Goal: Information Seeking & Learning: Learn about a topic

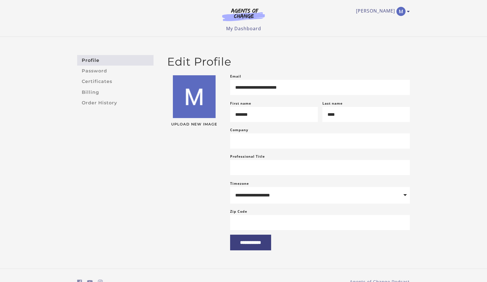
click at [411, 13] on div "Monique B My Account Support Sign Out Toggle menu Menu My Dashboard My Account …" at bounding box center [244, 18] width 342 height 36
click at [409, 13] on icon "Toggle menu" at bounding box center [408, 11] width 3 height 5
click at [395, 21] on link "My Account" at bounding box center [386, 21] width 50 height 10
click at [243, 29] on link "My Dashboard" at bounding box center [243, 28] width 35 height 6
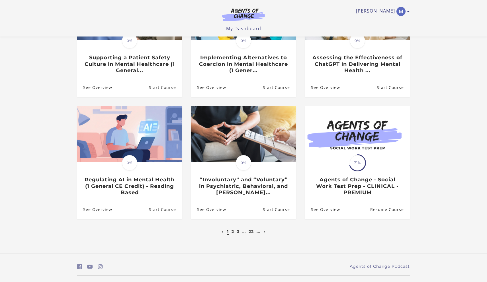
scroll to position [105, 0]
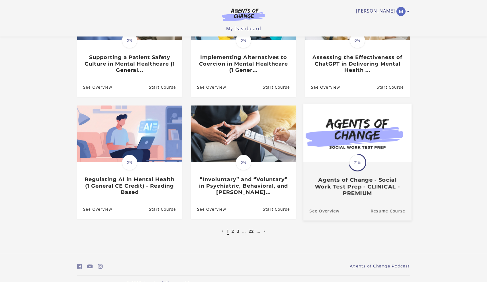
click at [336, 159] on img at bounding box center [357, 133] width 108 height 58
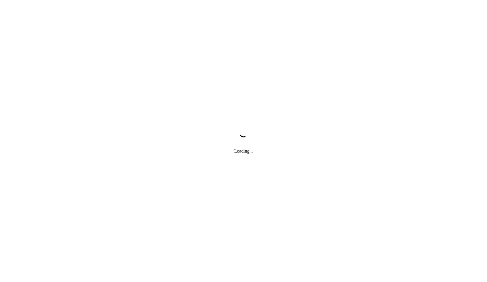
click at [336, 143] on body "Loading..." at bounding box center [243, 141] width 487 height 282
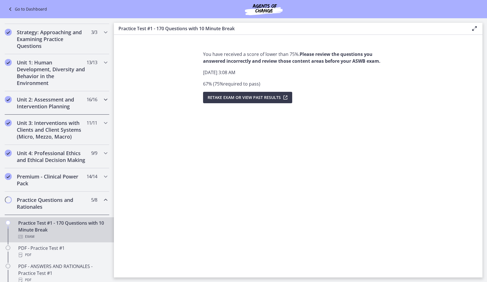
scroll to position [101, 0]
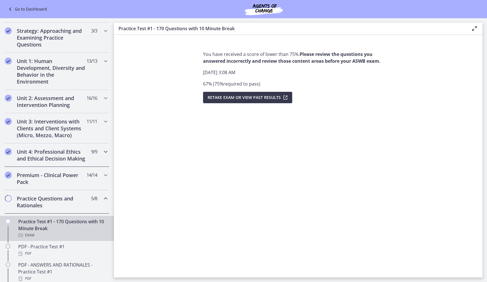
click at [48, 156] on h2 "Unit 4: Professional Ethics and Ethical Decision Making" at bounding box center [51, 155] width 69 height 14
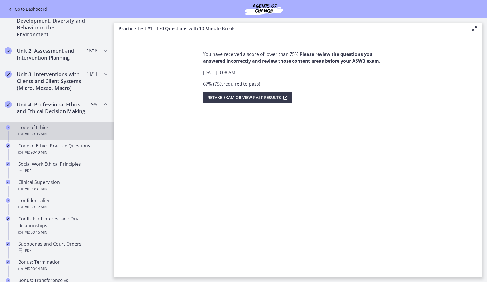
scroll to position [158, 0]
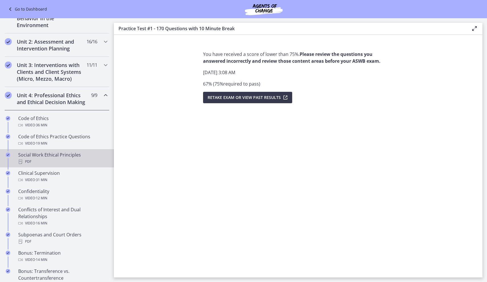
click at [50, 156] on div "Social Work Ethical Principles PDF" at bounding box center [62, 158] width 89 height 14
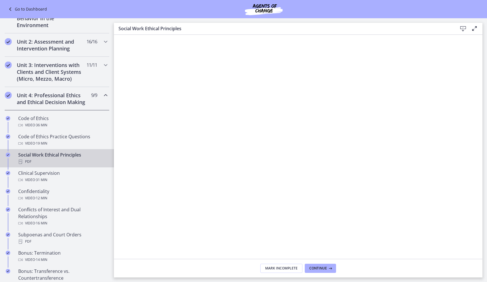
click at [472, 30] on icon at bounding box center [474, 28] width 7 height 7
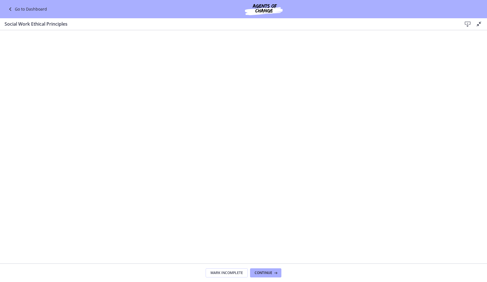
drag, startPoint x: 39, startPoint y: 14, endPoint x: 468, endPoint y: 24, distance: 429.2
click at [468, 24] on icon at bounding box center [467, 24] width 7 height 7
click at [21, 9] on link "Go to Dashboard" at bounding box center [27, 9] width 40 height 7
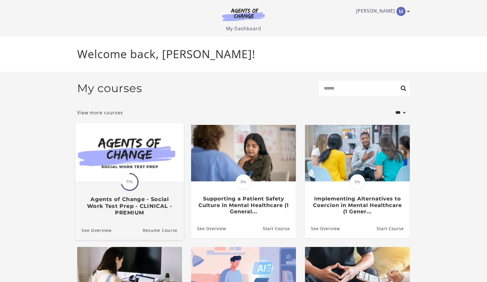
click at [140, 158] on img at bounding box center [129, 152] width 108 height 58
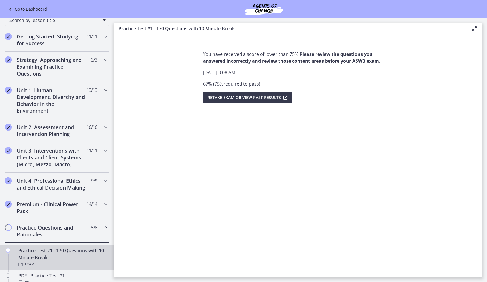
scroll to position [73, 0]
click at [51, 185] on h2 "Unit 4: Professional Ethics and Ethical Decision Making" at bounding box center [51, 184] width 69 height 14
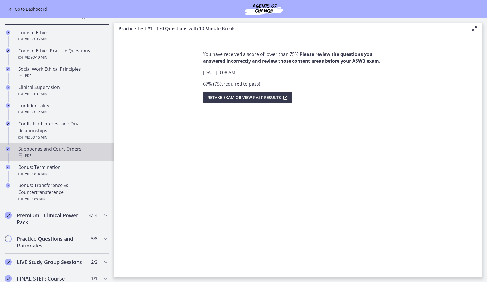
scroll to position [251, 0]
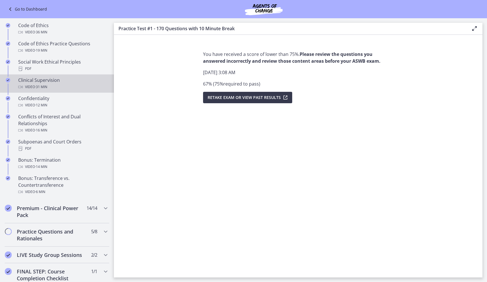
click at [63, 81] on div "Clinical Supervision Video · 31 min" at bounding box center [62, 84] width 89 height 14
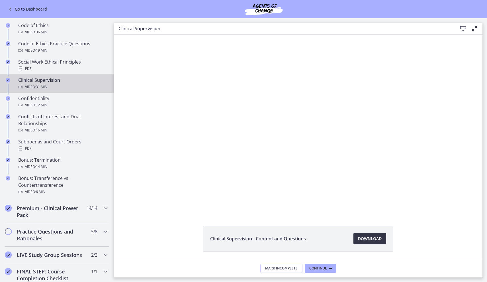
click at [367, 239] on span "Download Opens in a new window" at bounding box center [370, 238] width 24 height 7
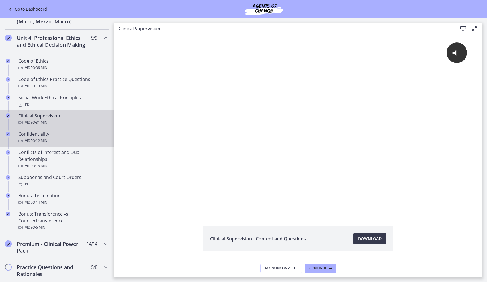
scroll to position [205, 0]
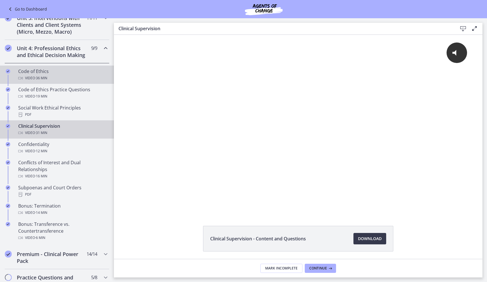
click at [58, 79] on div "Video · 36 min" at bounding box center [62, 78] width 89 height 7
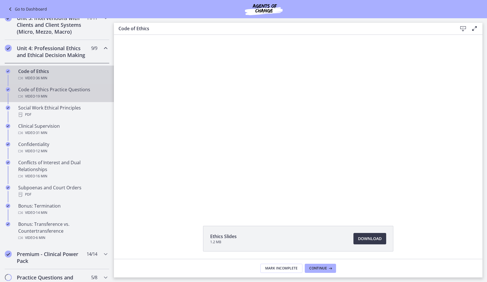
click at [71, 94] on div "Video · 19 min" at bounding box center [62, 96] width 89 height 7
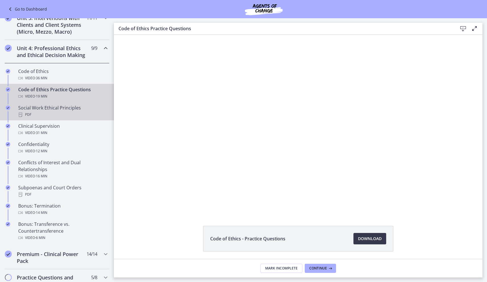
click at [39, 110] on div "Social Work Ethical Principles PDF" at bounding box center [62, 111] width 89 height 14
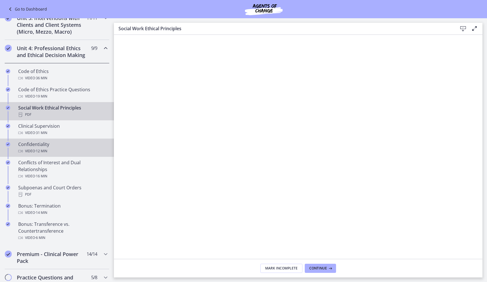
click at [47, 144] on div "Confidentiality Video · 12 min" at bounding box center [62, 148] width 89 height 14
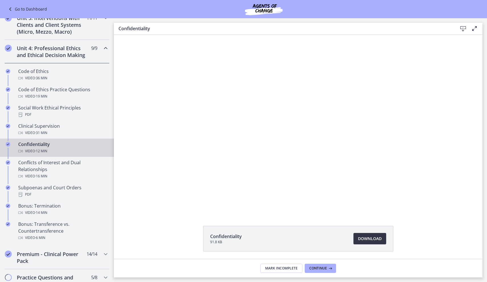
click at [366, 239] on span "Download Opens in a new window" at bounding box center [370, 238] width 24 height 7
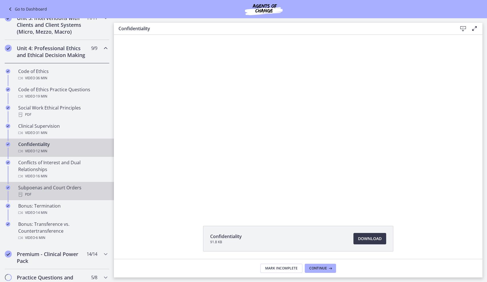
click at [48, 190] on div "Subpoenas and Court Orders PDF" at bounding box center [62, 191] width 89 height 14
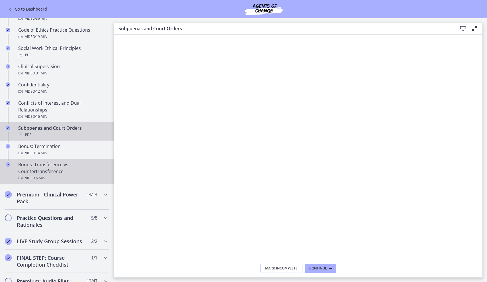
scroll to position [266, 0]
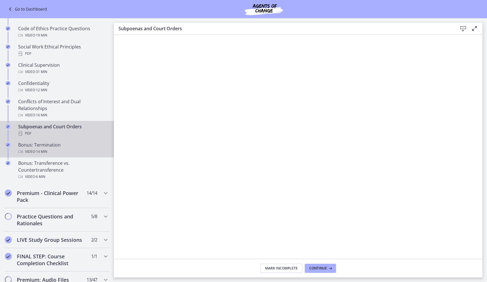
click at [62, 149] on div "Video · 14 min" at bounding box center [62, 151] width 89 height 7
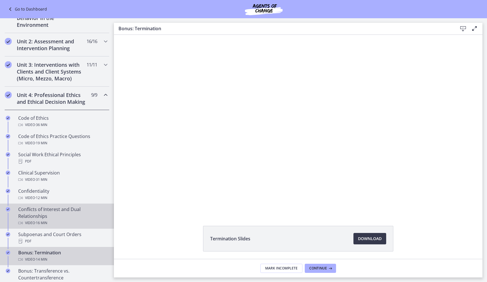
scroll to position [158, 0]
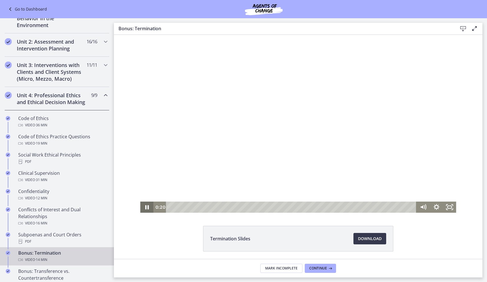
click at [148, 206] on icon "Pause" at bounding box center [147, 207] width 4 height 4
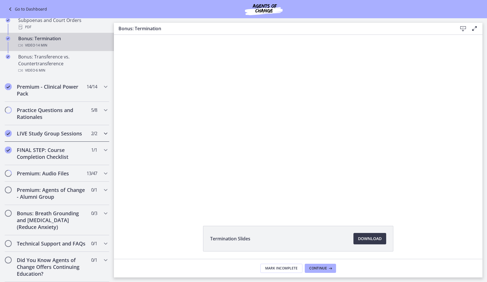
scroll to position [0, 0]
